Goal: Transaction & Acquisition: Purchase product/service

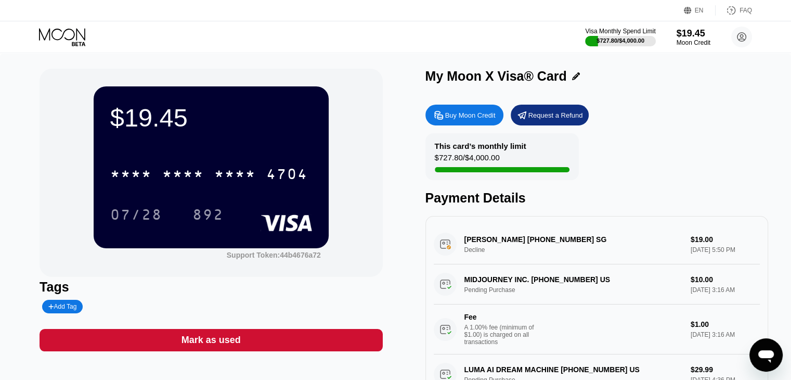
click at [464, 114] on div "Buy Moon Credit" at bounding box center [470, 115] width 50 height 9
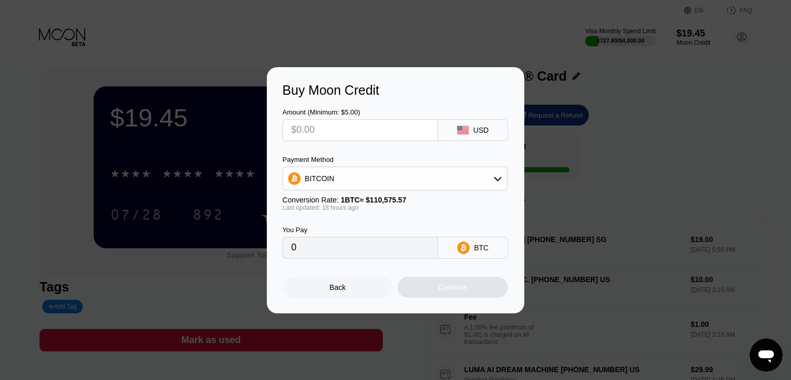
click at [327, 127] on input "text" at bounding box center [360, 130] width 138 height 21
type input "$1"
type input "0.00000905"
type input "$10"
type input "0.00009044"
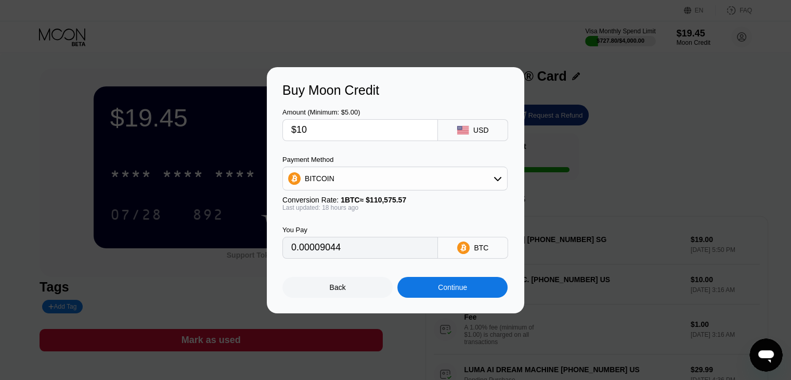
type input "$100"
type input "0.00090436"
type input "$1000"
type input "0.00924308"
type input "$100"
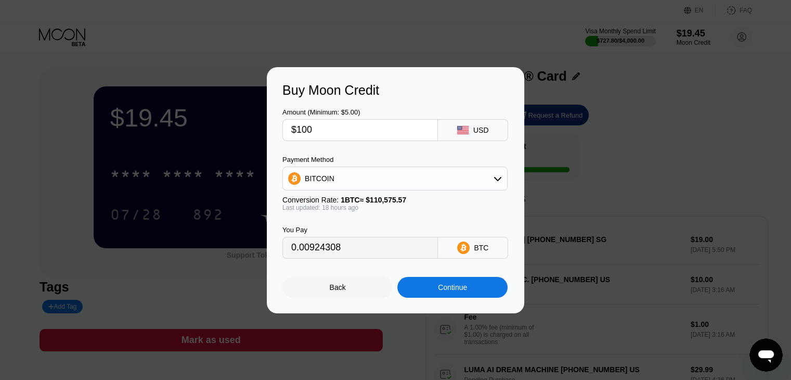
type input "0.00092431"
type input "$10"
type input "0.00009244"
type input "$1"
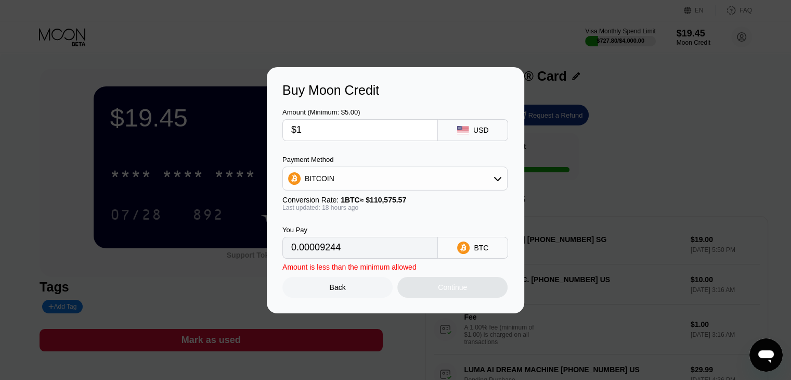
type input "0.00000925"
type input "$10"
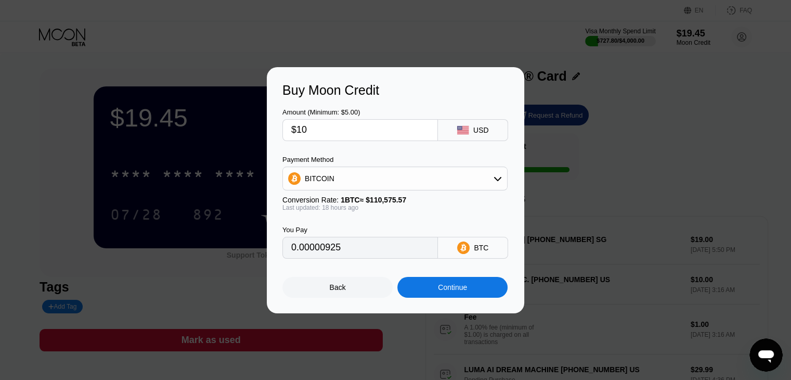
type input "0.00009244"
type input "$100"
type input "0.00092431"
type input "$100"
click at [466, 187] on div "BITCOIN" at bounding box center [395, 178] width 224 height 21
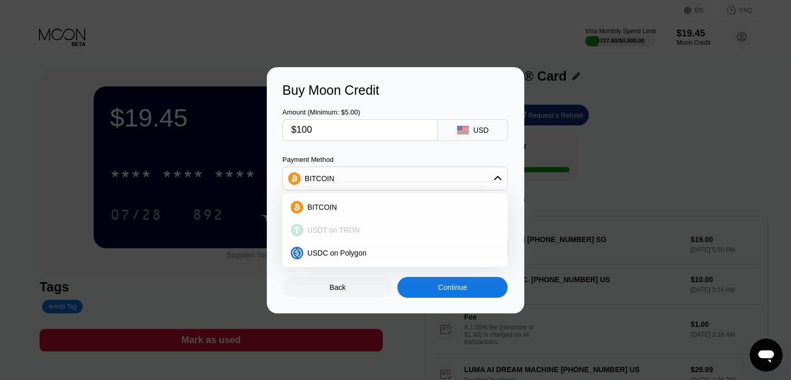
click at [366, 227] on div "USDT on TRON" at bounding box center [401, 230] width 196 height 8
type input "101.01"
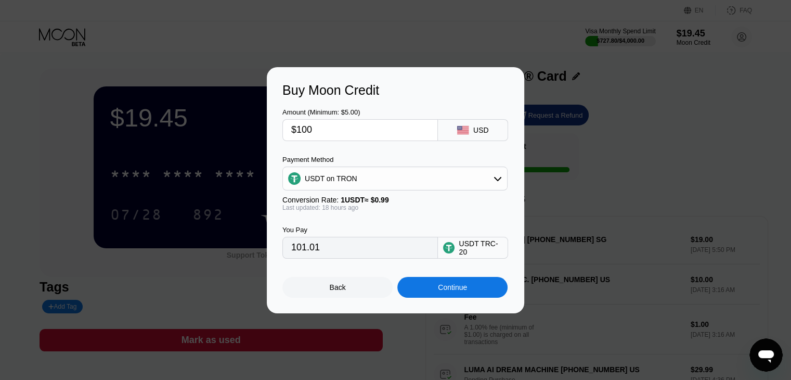
click at [445, 291] on div "Continue" at bounding box center [452, 287] width 29 height 8
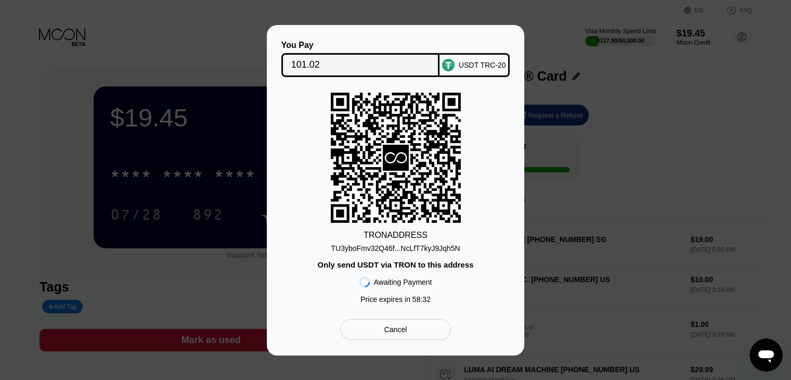
click at [385, 248] on div "TU3yboFmv32Q46f...NcLfT7kyJ9Jqh5N" at bounding box center [395, 248] width 129 height 8
click at [566, 189] on div "You Pay 101.02 USDT TRC-20 TRON ADDRESS TU3yboFmv32Q46f...NcLfT7kyJ9Jqh5N Only …" at bounding box center [395, 190] width 791 height 330
click at [622, 148] on div "You Pay 101.02 USDT TRC-20 TRON ADDRESS TU3yboFmv32Q46f...NcLfT7kyJ9Jqh5N Only …" at bounding box center [395, 190] width 791 height 330
click at [399, 334] on div "Cancel" at bounding box center [396, 329] width 23 height 9
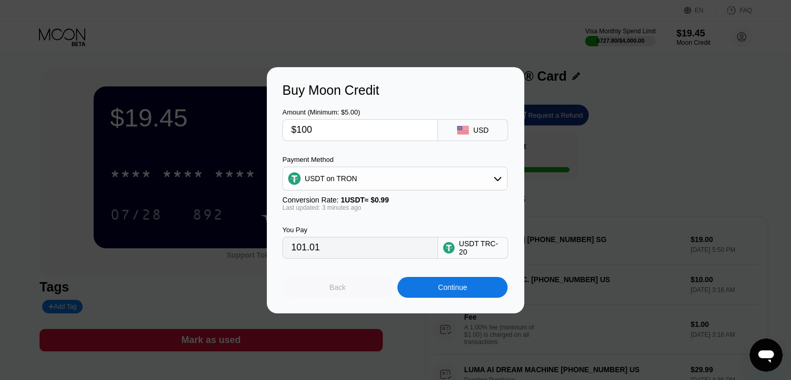
click at [350, 289] on div "Back" at bounding box center [338, 287] width 110 height 21
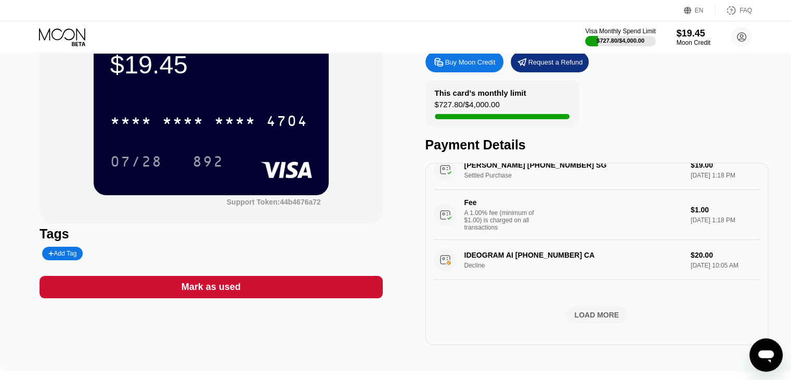
scroll to position [812, 0]
click at [597, 313] on div "LOAD MORE" at bounding box center [596, 314] width 45 height 9
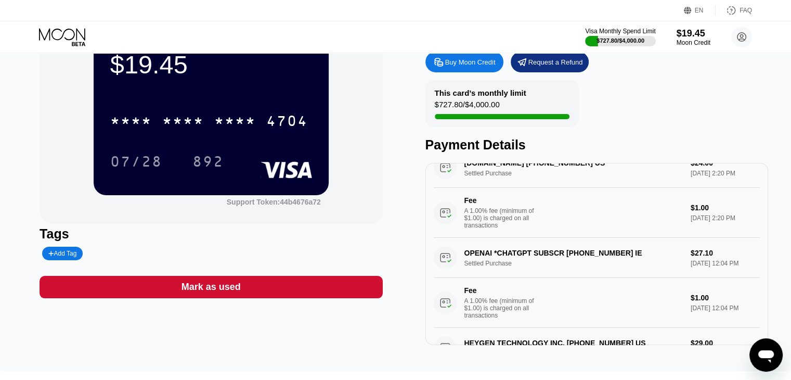
scroll to position [1463, 0]
click at [472, 103] on div "$727.80 / $4,000.00" at bounding box center [467, 107] width 65 height 14
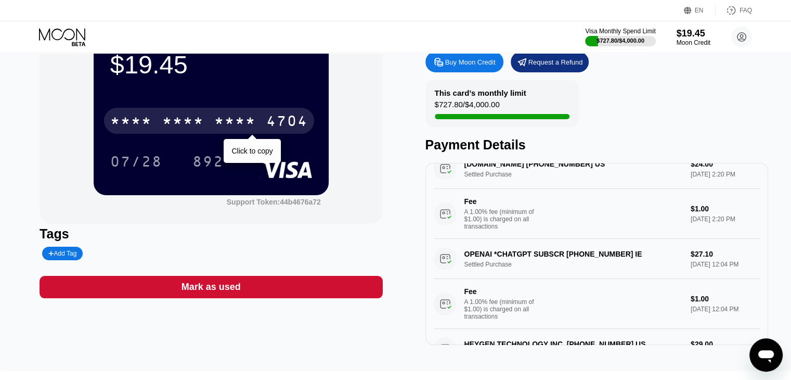
click at [233, 131] on div "* * * *" at bounding box center [235, 122] width 42 height 17
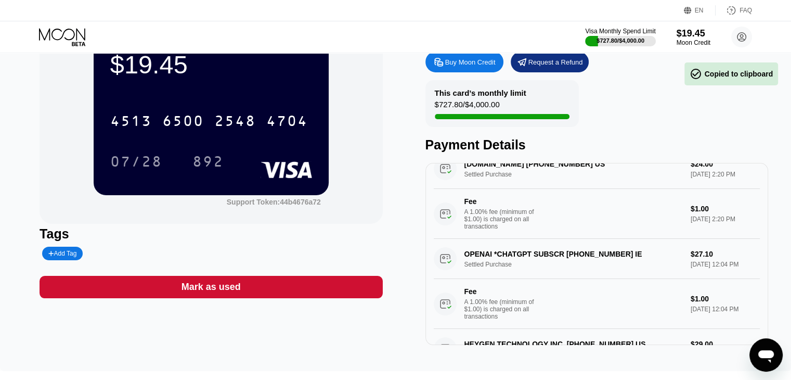
click at [264, 93] on div "$19.45 4513 6500 2548 4704 07/28 892" at bounding box center [211, 113] width 235 height 161
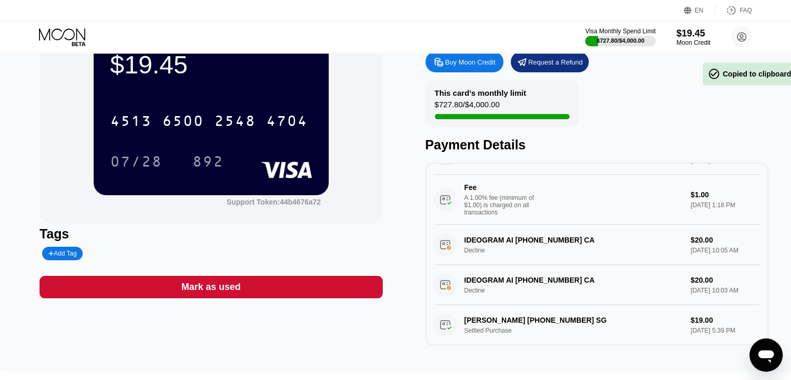
scroll to position [579, 0]
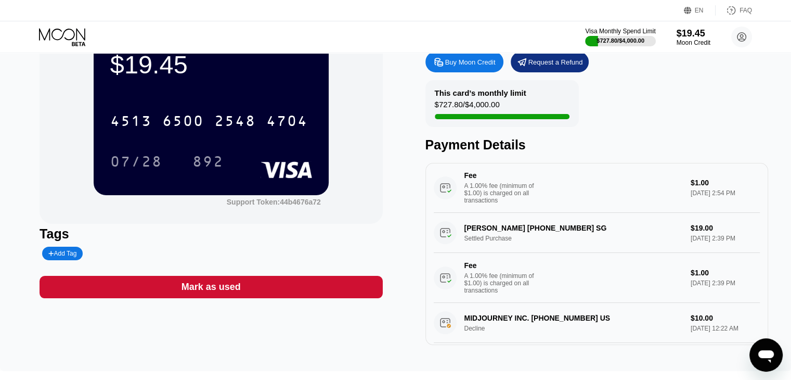
click at [502, 204] on div "A 1.00% fee (minimum of $1.00) is charged on all transactions" at bounding box center [504, 193] width 78 height 22
click at [497, 204] on div "A 1.00% fee (minimum of $1.00) is charged on all transactions" at bounding box center [504, 193] width 78 height 22
click at [691, 197] on div "$1.00 [DATE] 2:54 PM" at bounding box center [725, 187] width 69 height 18
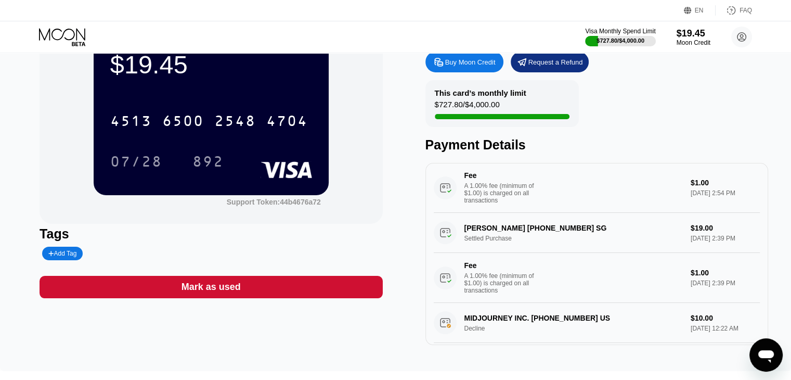
click at [691, 197] on div "$1.00 [DATE] 2:54 PM" at bounding box center [725, 187] width 69 height 18
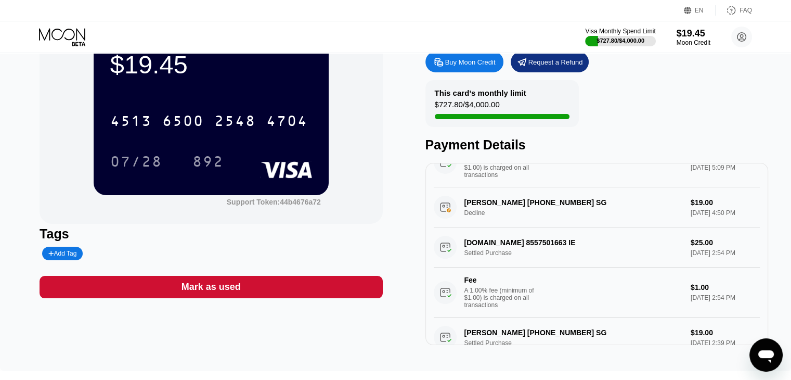
scroll to position [423, 0]
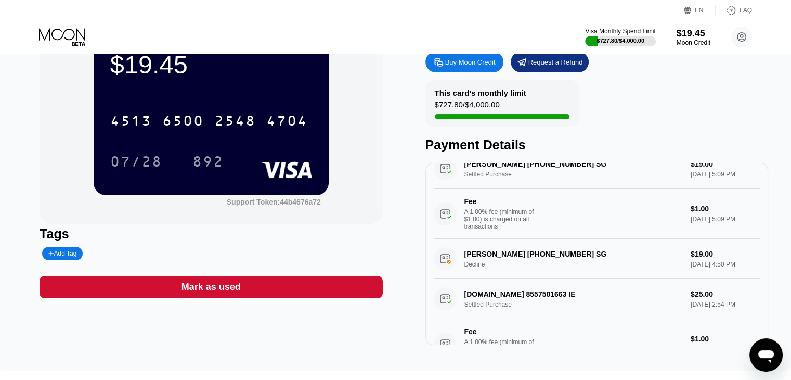
click at [531, 196] on div "[PERSON_NAME] [PHONE_NUMBER] SG Settled Purchase $19.00 [DATE] 5:09 PM Fee A 1.…" at bounding box center [597, 194] width 326 height 90
click at [498, 187] on div "[PERSON_NAME] [PHONE_NUMBER] SG Settled Purchase $19.00 [DATE] 5:09 PM Fee A 1.…" at bounding box center [597, 194] width 326 height 90
click at [498, 277] on div "[PERSON_NAME] [PHONE_NUMBER] SG Decline $19.00 [DATE] 4:50 PM" at bounding box center [597, 259] width 326 height 40
drag, startPoint x: 709, startPoint y: 283, endPoint x: 637, endPoint y: 295, distance: 72.3
click at [691, 279] on div "[PERSON_NAME] [PHONE_NUMBER] SG Decline $19.00 [DATE] 4:50 PM" at bounding box center [597, 259] width 326 height 40
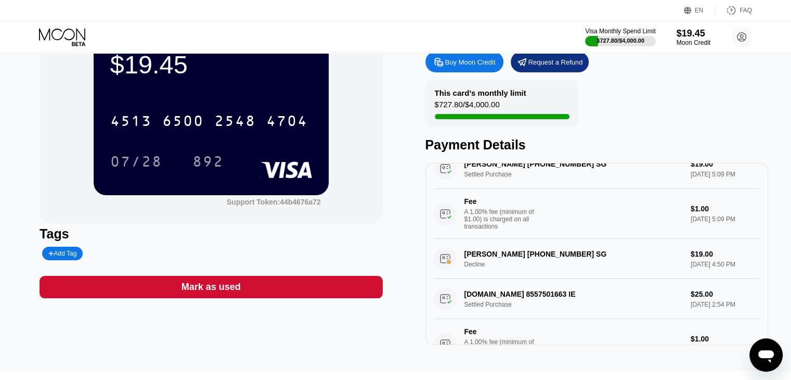
click at [563, 325] on div "[DOMAIN_NAME] 8557501663 IE Settled Purchase $25.00 [DATE] 2:54 PM Fee A 1.00% …" at bounding box center [597, 324] width 326 height 90
drag, startPoint x: 567, startPoint y: 315, endPoint x: 669, endPoint y: 320, distance: 102.1
click at [568, 315] on div "[DOMAIN_NAME] 8557501663 IE Settled Purchase $25.00 [DATE] 2:54 PM Fee A 1.00% …" at bounding box center [597, 324] width 326 height 90
click at [713, 321] on div "[DOMAIN_NAME] 8557501663 IE Settled Purchase $25.00 [DATE] 2:54 PM Fee A 1.00% …" at bounding box center [597, 324] width 326 height 90
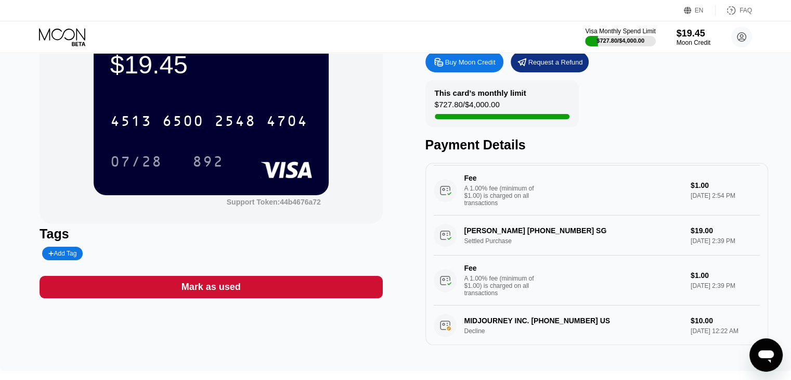
scroll to position [579, 0]
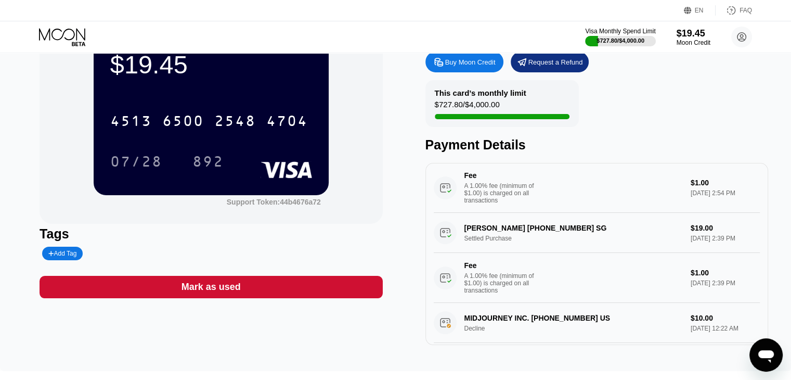
click at [489, 204] on div "A 1.00% fee (minimum of $1.00) is charged on all transactions" at bounding box center [504, 193] width 78 height 22
click at [480, 260] on div "[PERSON_NAME] [PHONE_NUMBER] SG Settled Purchase $19.00 [DATE] 2:39 PM Fee A 1.…" at bounding box center [597, 258] width 326 height 90
click at [475, 294] on div "A 1.00% fee (minimum of $1.00) is charged on all transactions" at bounding box center [504, 283] width 78 height 22
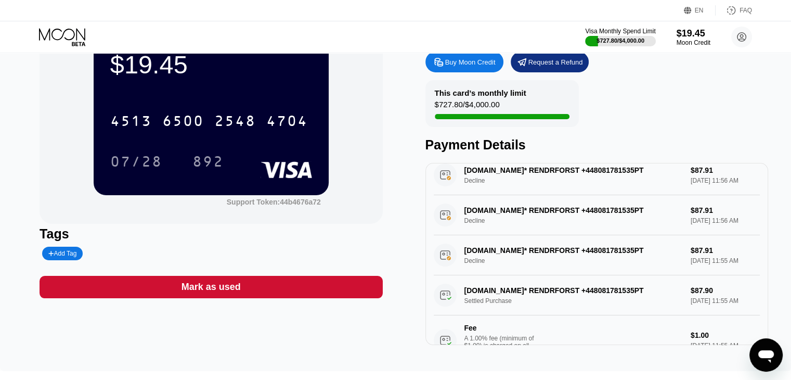
scroll to position [1047, 0]
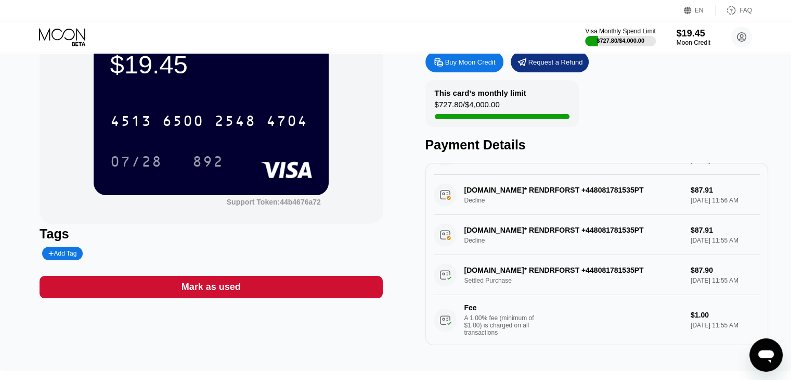
click at [506, 255] on div "[DOMAIN_NAME]* RENDRFORST +448081781535PT Decline $87.91 [DATE] 11:55 AM" at bounding box center [597, 235] width 326 height 40
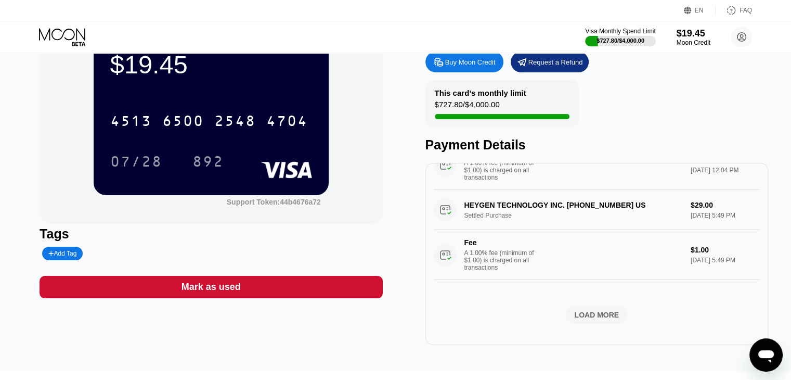
scroll to position [1671, 0]
click at [589, 312] on div "LOAD MORE" at bounding box center [596, 314] width 45 height 9
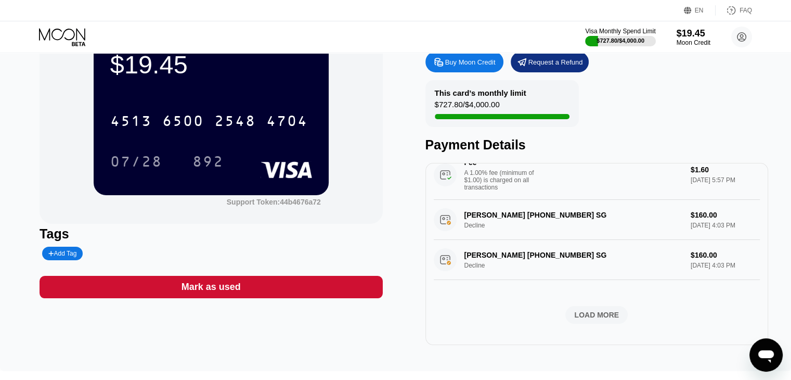
scroll to position [2585, 0]
click at [591, 316] on div "LOAD MORE" at bounding box center [596, 314] width 45 height 9
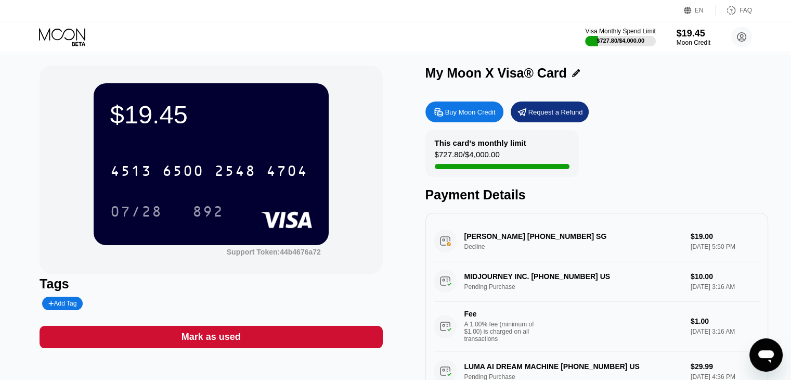
scroll to position [0, 0]
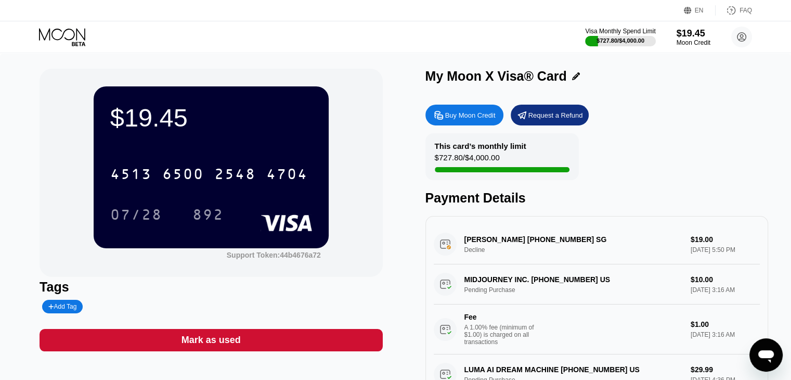
click at [58, 34] on icon at bounding box center [63, 37] width 48 height 18
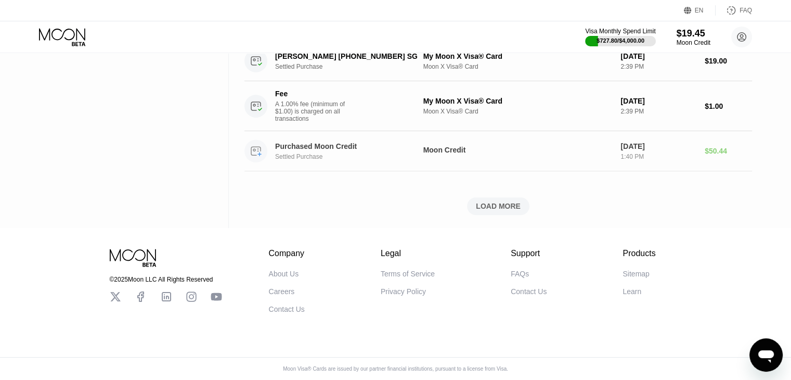
scroll to position [811, 0]
click at [505, 201] on div "LOAD MORE" at bounding box center [498, 205] width 45 height 9
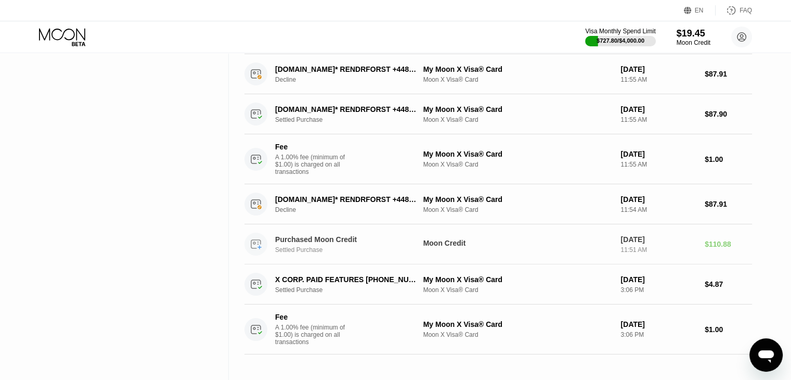
scroll to position [1487, 0]
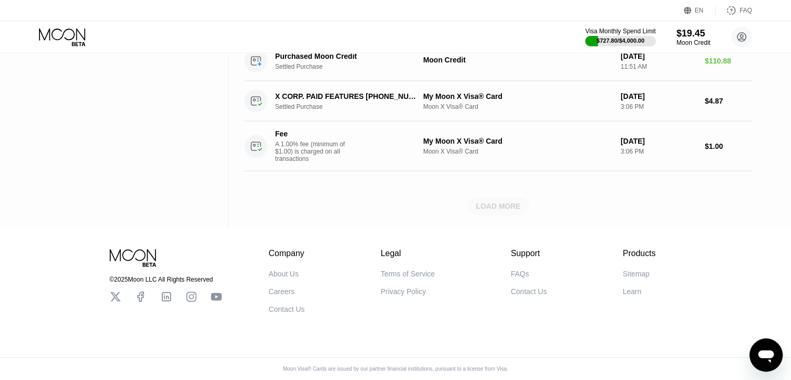
click at [502, 211] on div "LOAD MORE" at bounding box center [498, 205] width 45 height 9
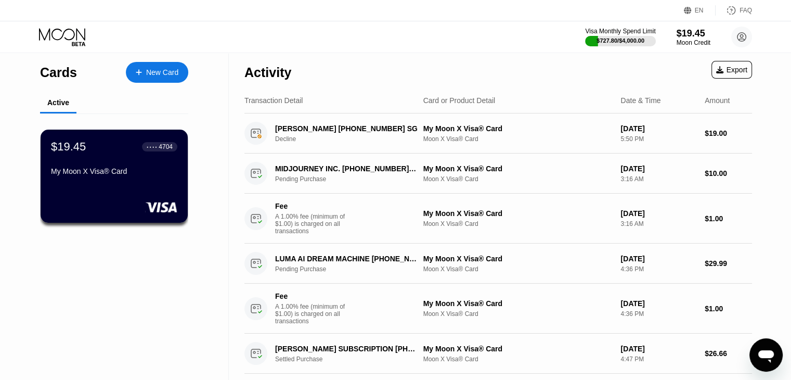
scroll to position [0, 0]
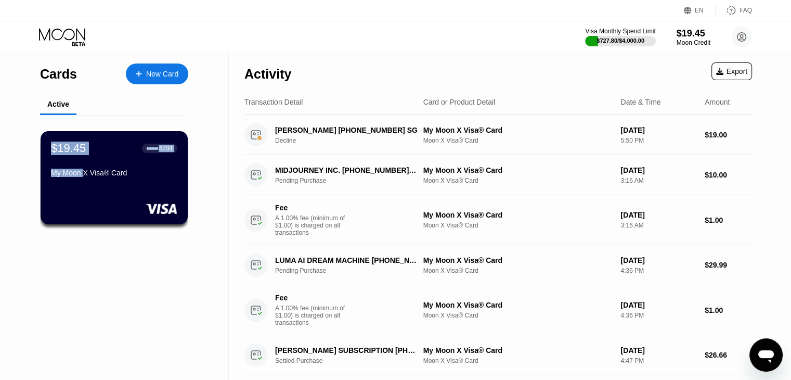
click at [87, 195] on div "$19.45 ● ● ● ● 4704 My Moon X Visa® Card" at bounding box center [114, 177] width 147 height 93
click at [138, 103] on div "Active" at bounding box center [114, 105] width 148 height 20
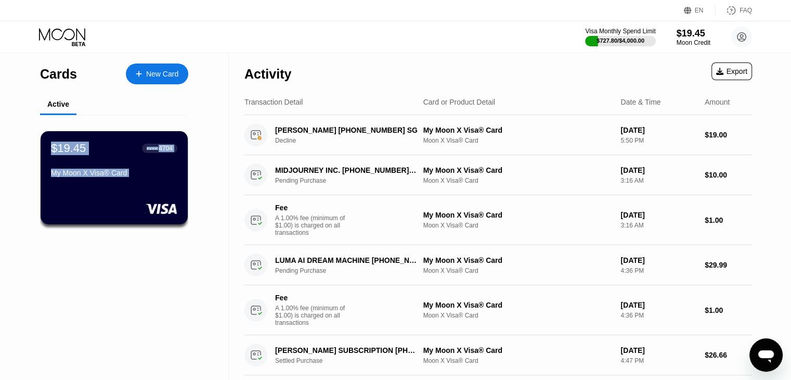
click at [157, 76] on div "New Card" at bounding box center [162, 74] width 32 height 9
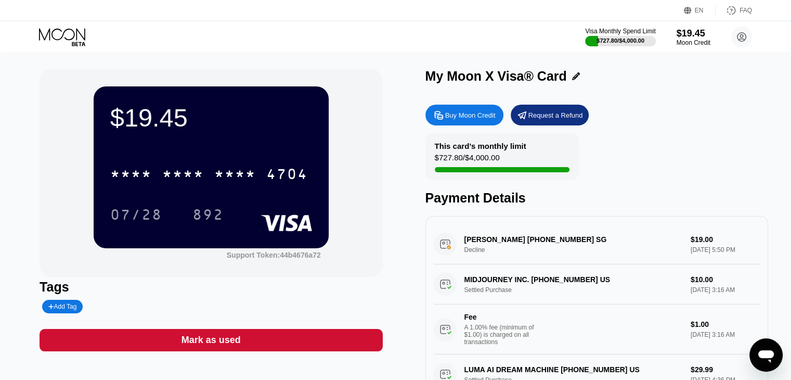
click at [459, 123] on div "Buy Moon Credit" at bounding box center [465, 115] width 78 height 21
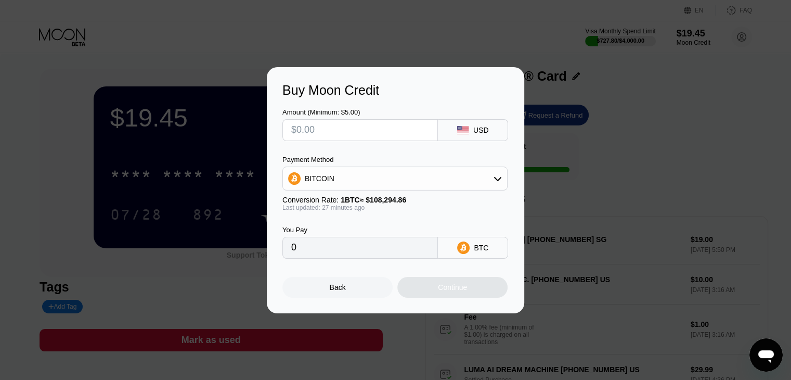
click at [402, 132] on input "text" at bounding box center [360, 130] width 138 height 21
type input "$100"
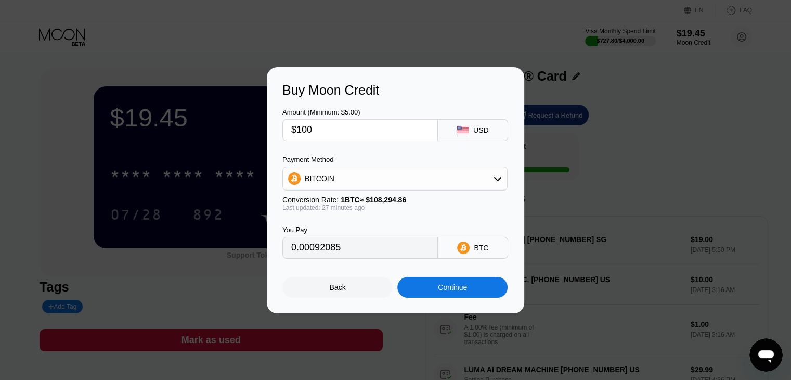
type input "0.00092085"
type input "$100"
click at [425, 180] on div "BITCOIN" at bounding box center [395, 178] width 224 height 21
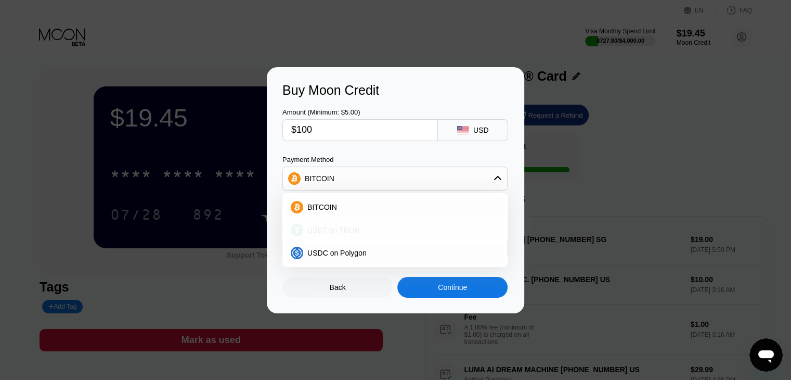
click at [344, 232] on span "USDT on TRON" at bounding box center [334, 230] width 53 height 8
type input "101.01"
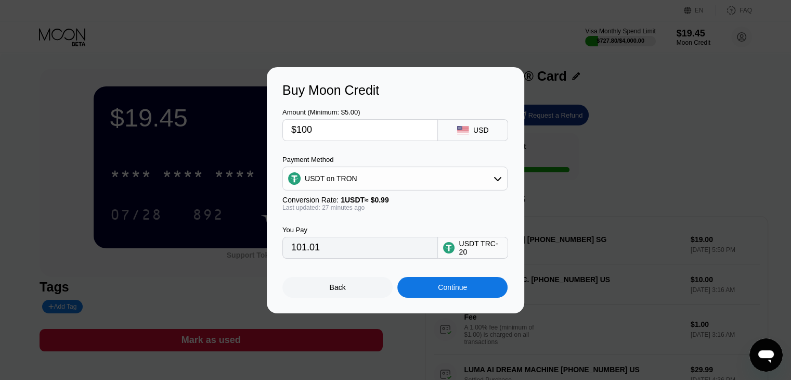
click at [477, 295] on div "Continue" at bounding box center [453, 287] width 110 height 21
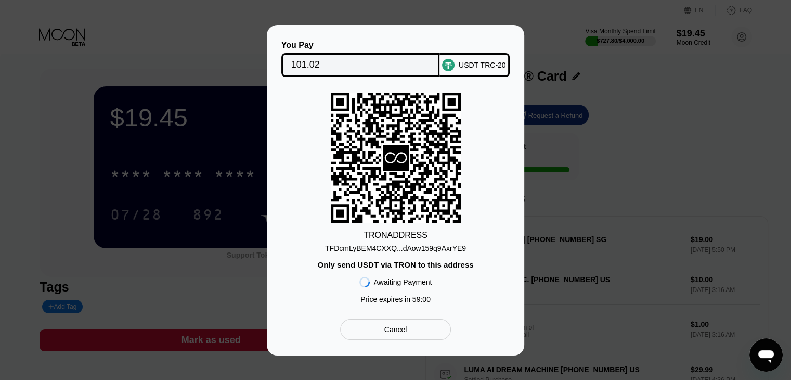
click at [433, 248] on div "TFDcmLyBEM4CXXQ...dAow159q9AxrYE9" at bounding box center [395, 248] width 141 height 8
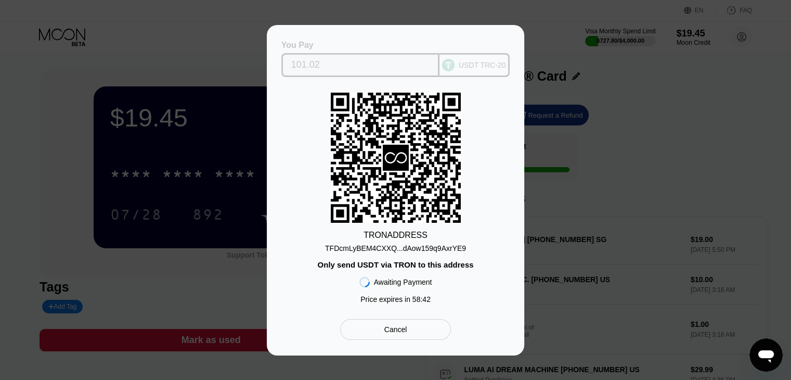
drag, startPoint x: 325, startPoint y: 62, endPoint x: 283, endPoint y: 63, distance: 41.6
click at [283, 63] on div "101.02" at bounding box center [361, 65] width 159 height 24
